Goal: Information Seeking & Learning: Learn about a topic

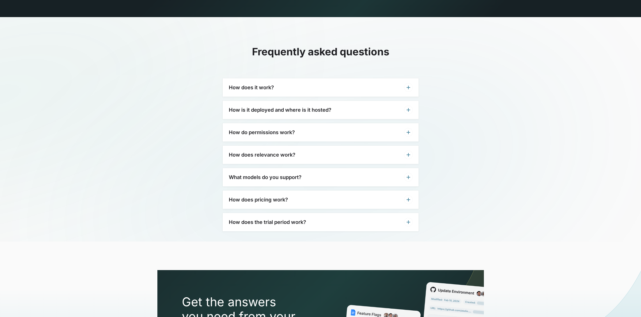
scroll to position [1545, 0]
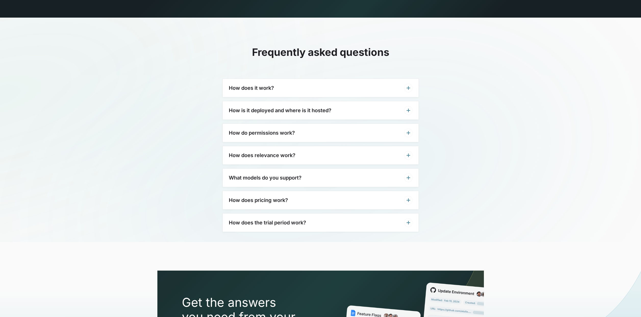
click at [364, 191] on div "How does pricing work?" at bounding box center [321, 200] width 196 height 18
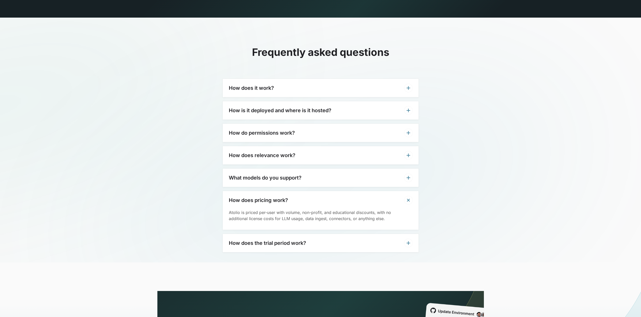
click at [347, 169] on div "What models do you support?" at bounding box center [321, 178] width 196 height 18
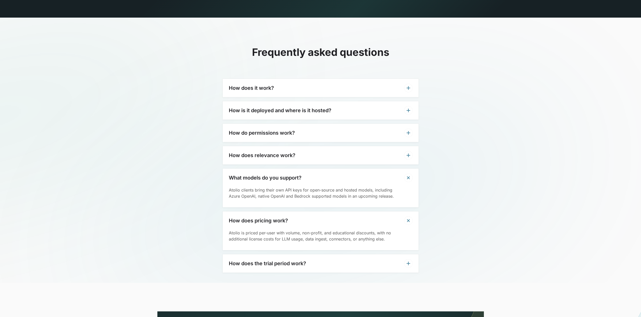
click at [337, 146] on div "How does relevance work?" at bounding box center [321, 155] width 196 height 18
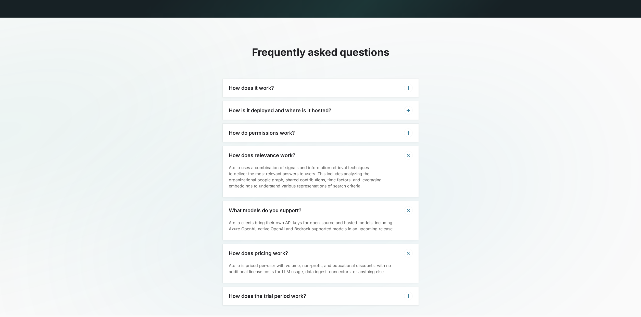
click at [330, 125] on div "How do permissions work?" at bounding box center [321, 133] width 196 height 18
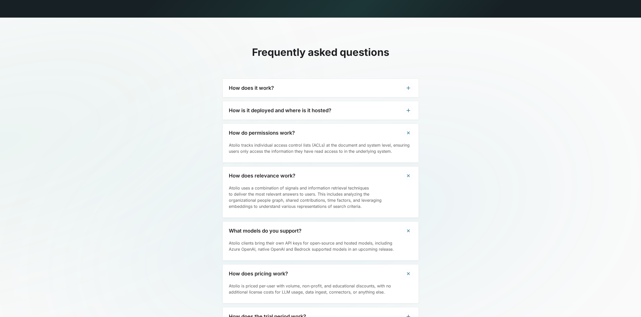
click at [359, 101] on div "How is it deployed and where is it hosted?" at bounding box center [321, 110] width 196 height 18
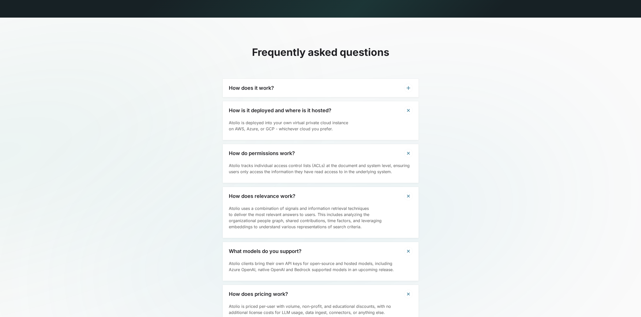
click at [359, 83] on div "How does it work?" at bounding box center [321, 88] width 196 height 18
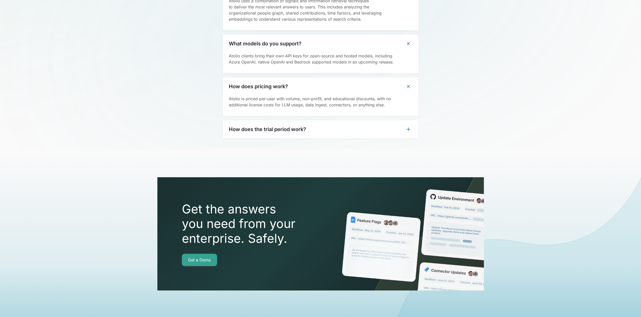
scroll to position [1781, 0]
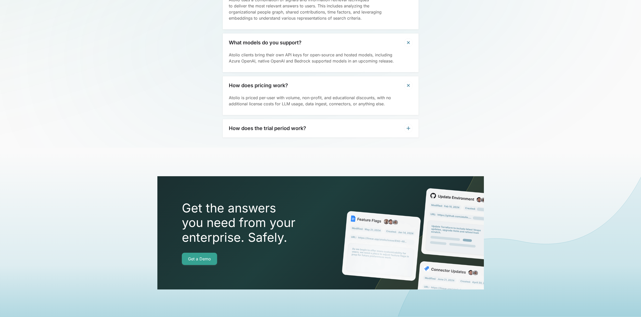
click at [333, 119] on div "How does the trial period work?" at bounding box center [321, 128] width 196 height 18
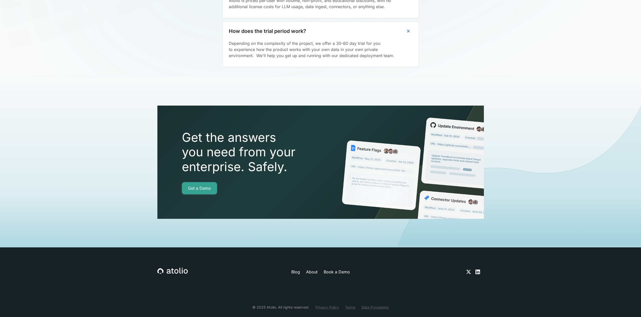
scroll to position [1881, 0]
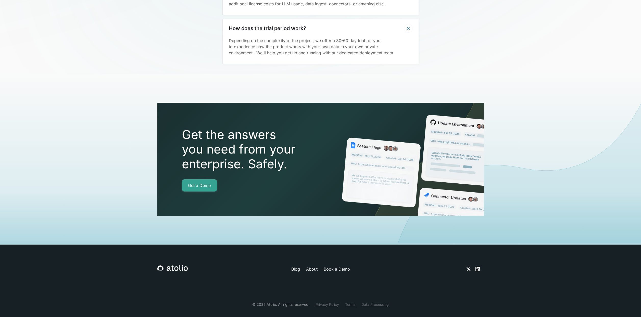
click at [311, 266] on link "About" at bounding box center [311, 269] width 11 height 6
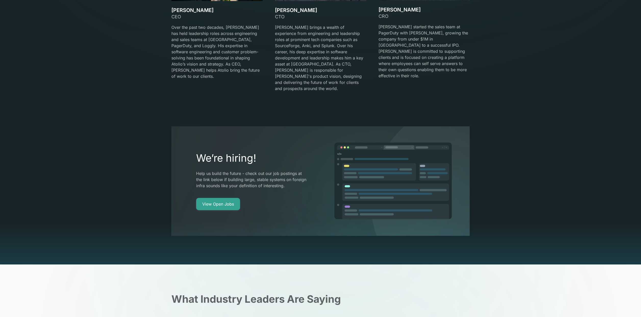
scroll to position [982, 0]
click at [226, 198] on link "View Open Jobs" at bounding box center [218, 204] width 44 height 12
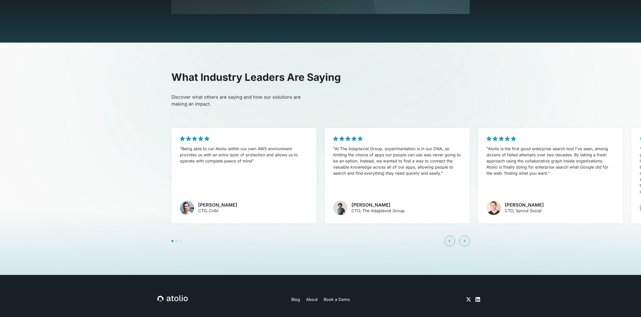
scroll to position [1228, 0]
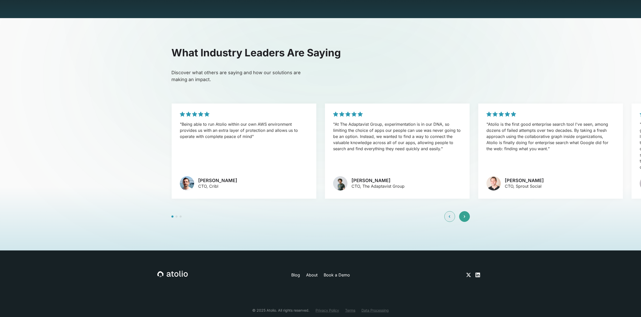
click at [465, 211] on div at bounding box center [464, 216] width 11 height 11
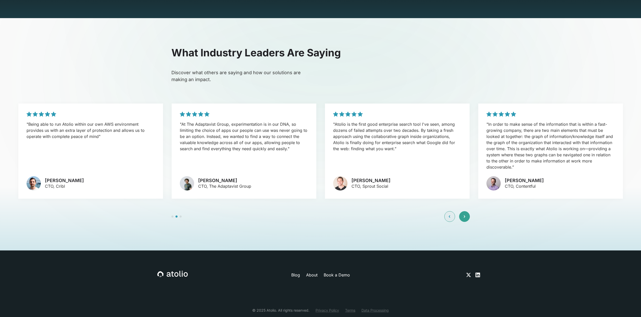
click at [465, 211] on div at bounding box center [464, 216] width 11 height 11
